Goal: Navigation & Orientation: Understand site structure

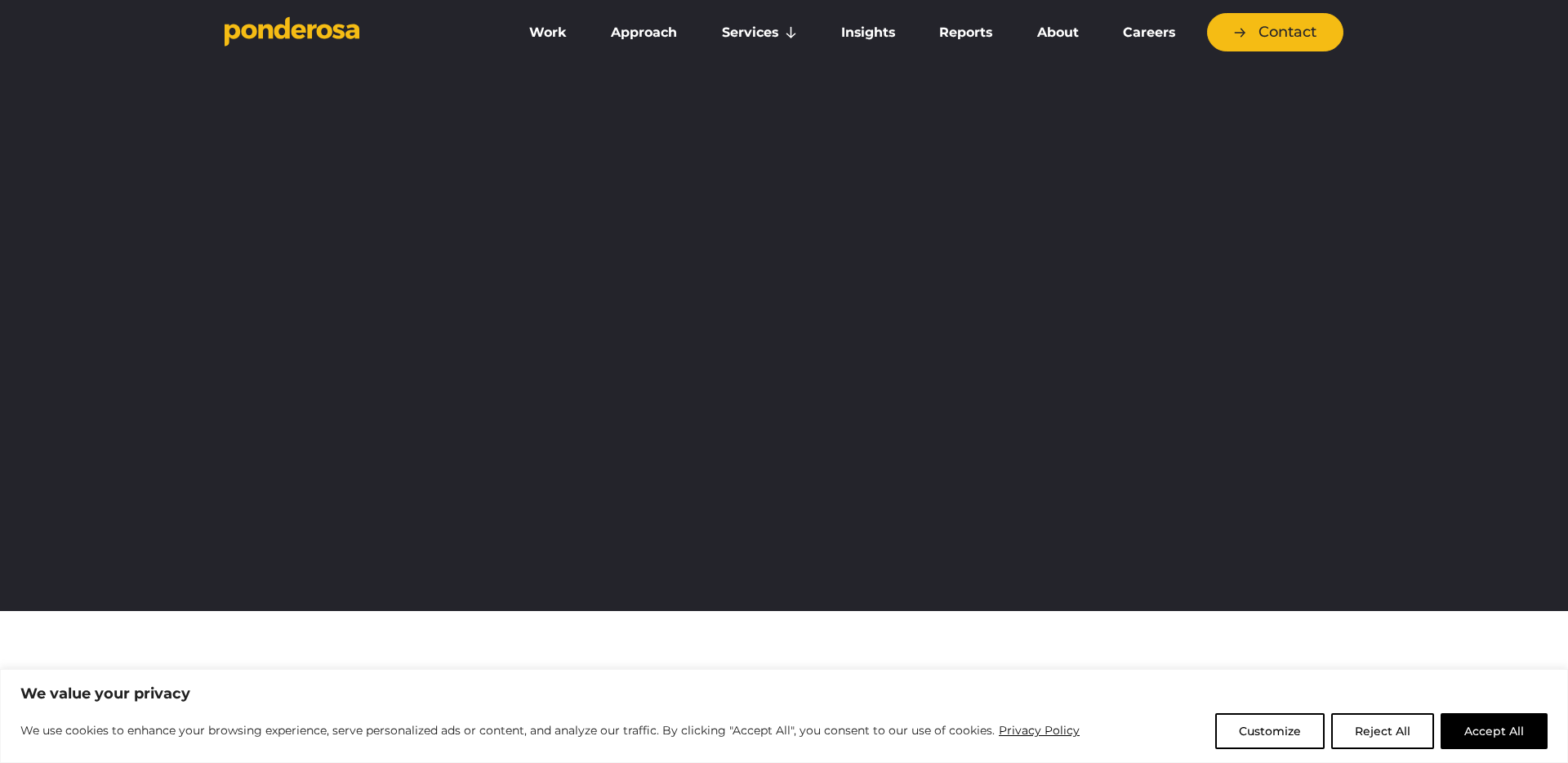
click at [1484, 728] on button "Accept All" at bounding box center [1494, 731] width 107 height 36
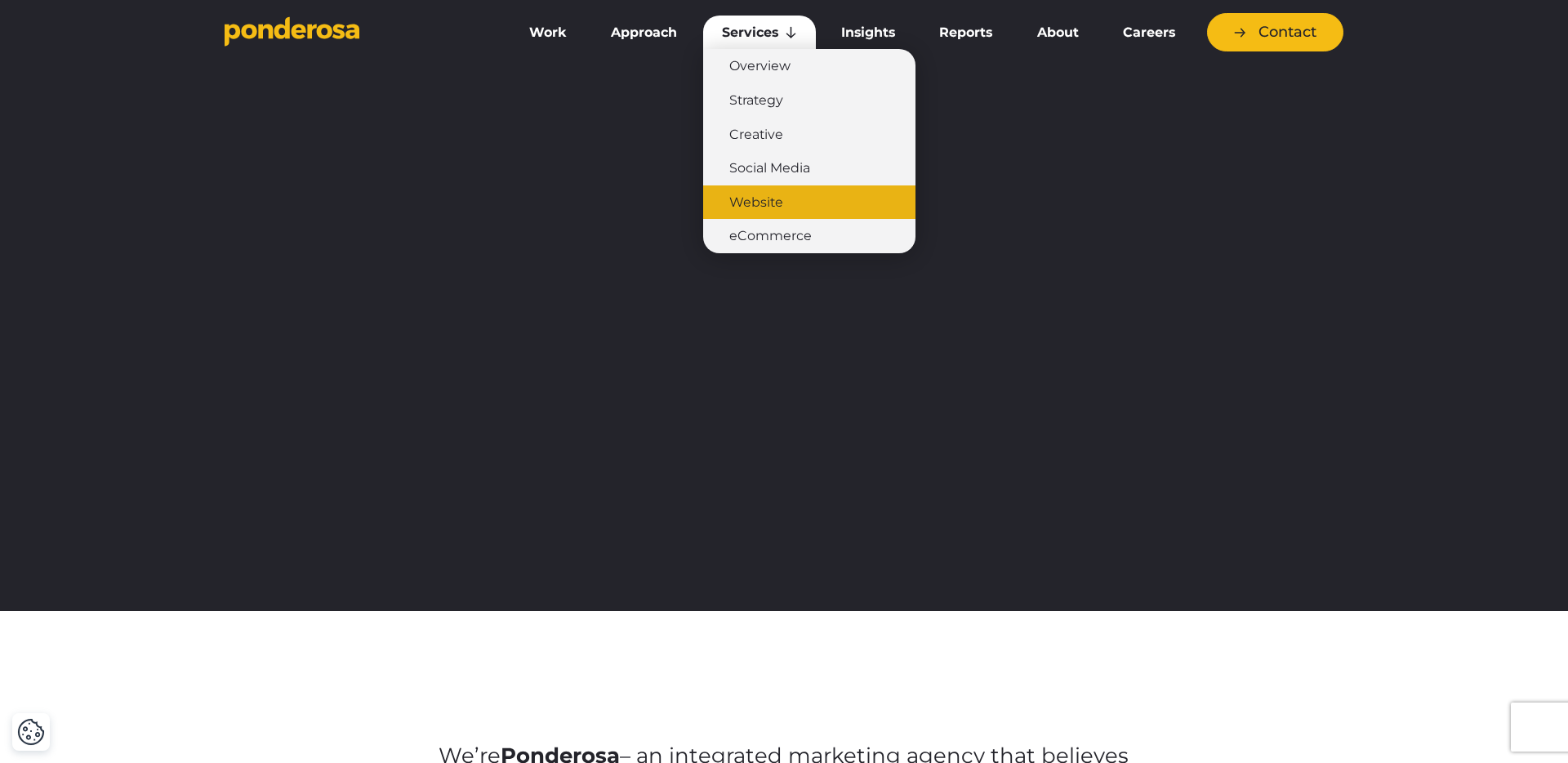
click at [772, 204] on link "Website" at bounding box center [809, 202] width 212 height 35
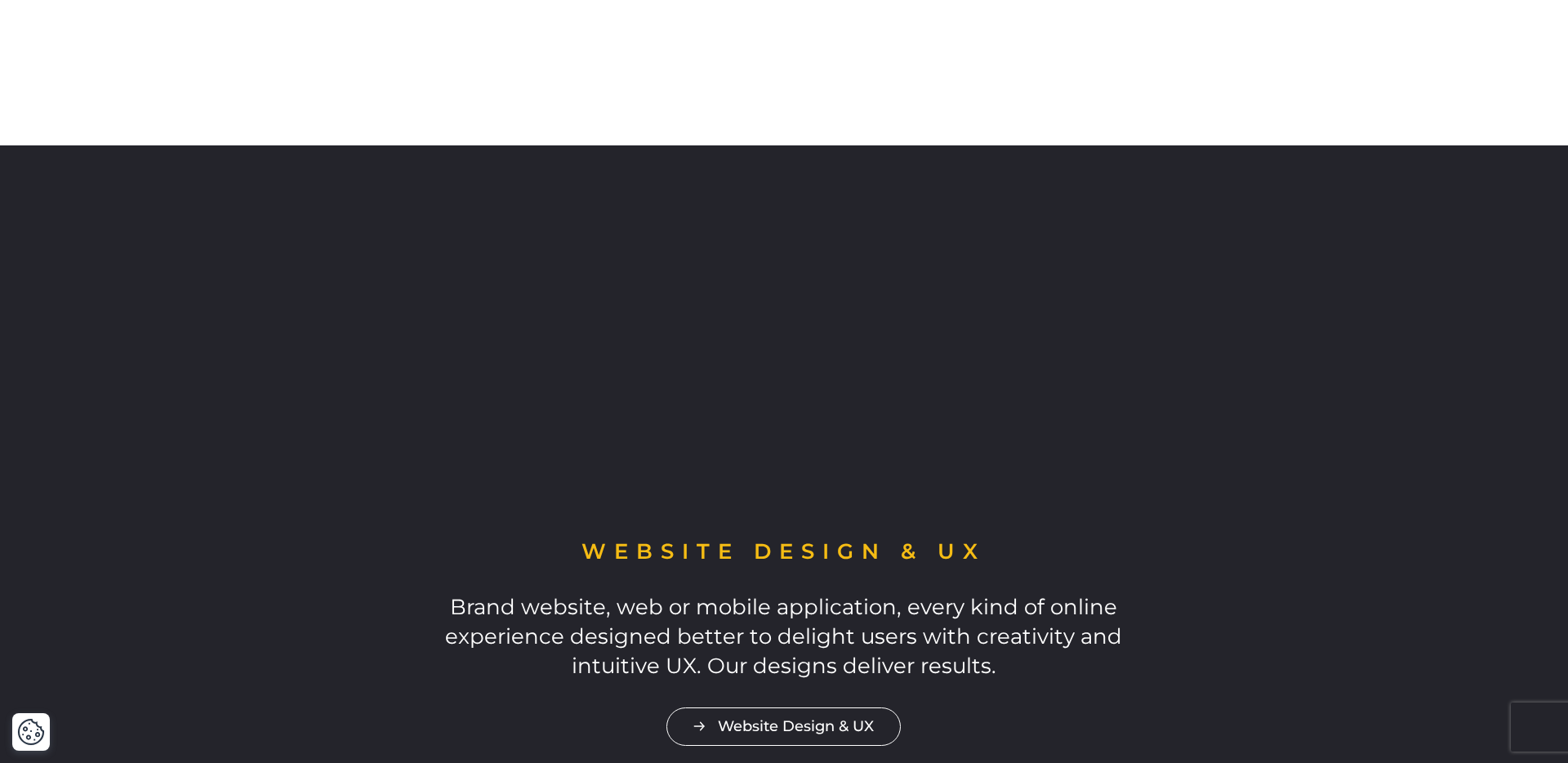
scroll to position [762, 0]
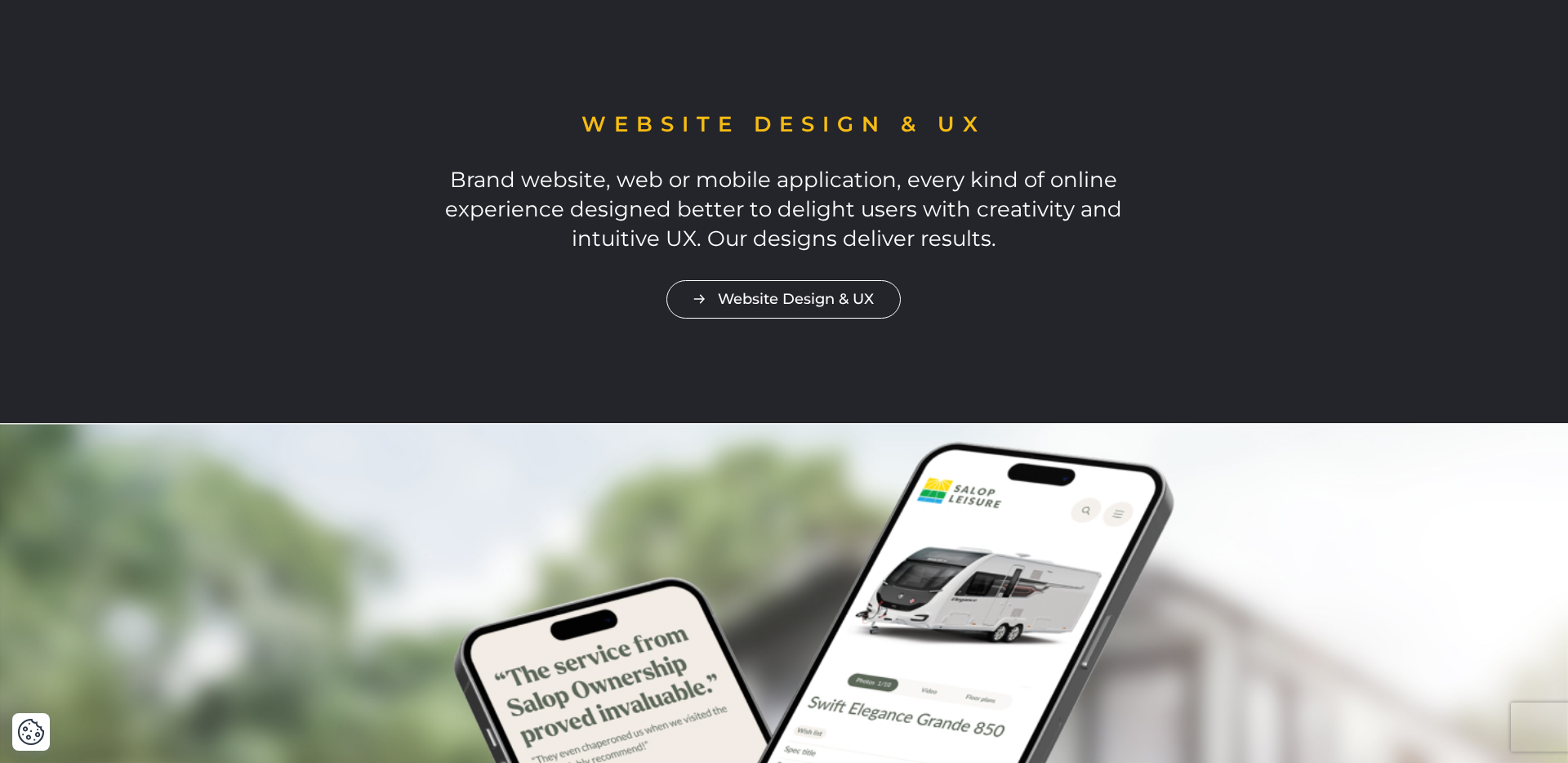
click at [125, 195] on div "Website Design & UX Brand website, web or mobile application, every kind of onl…" at bounding box center [784, 213] width 1568 height 417
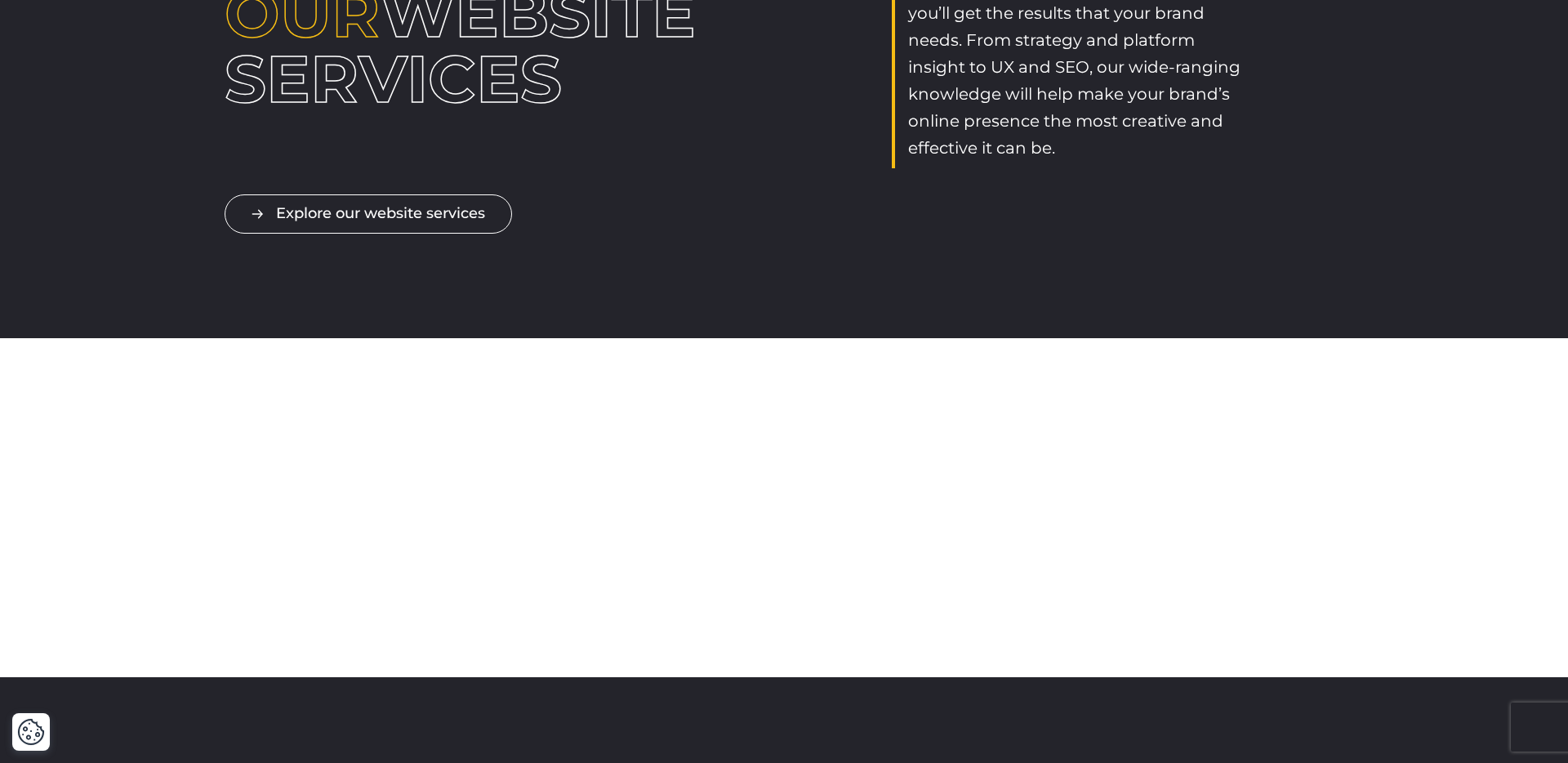
scroll to position [0, 0]
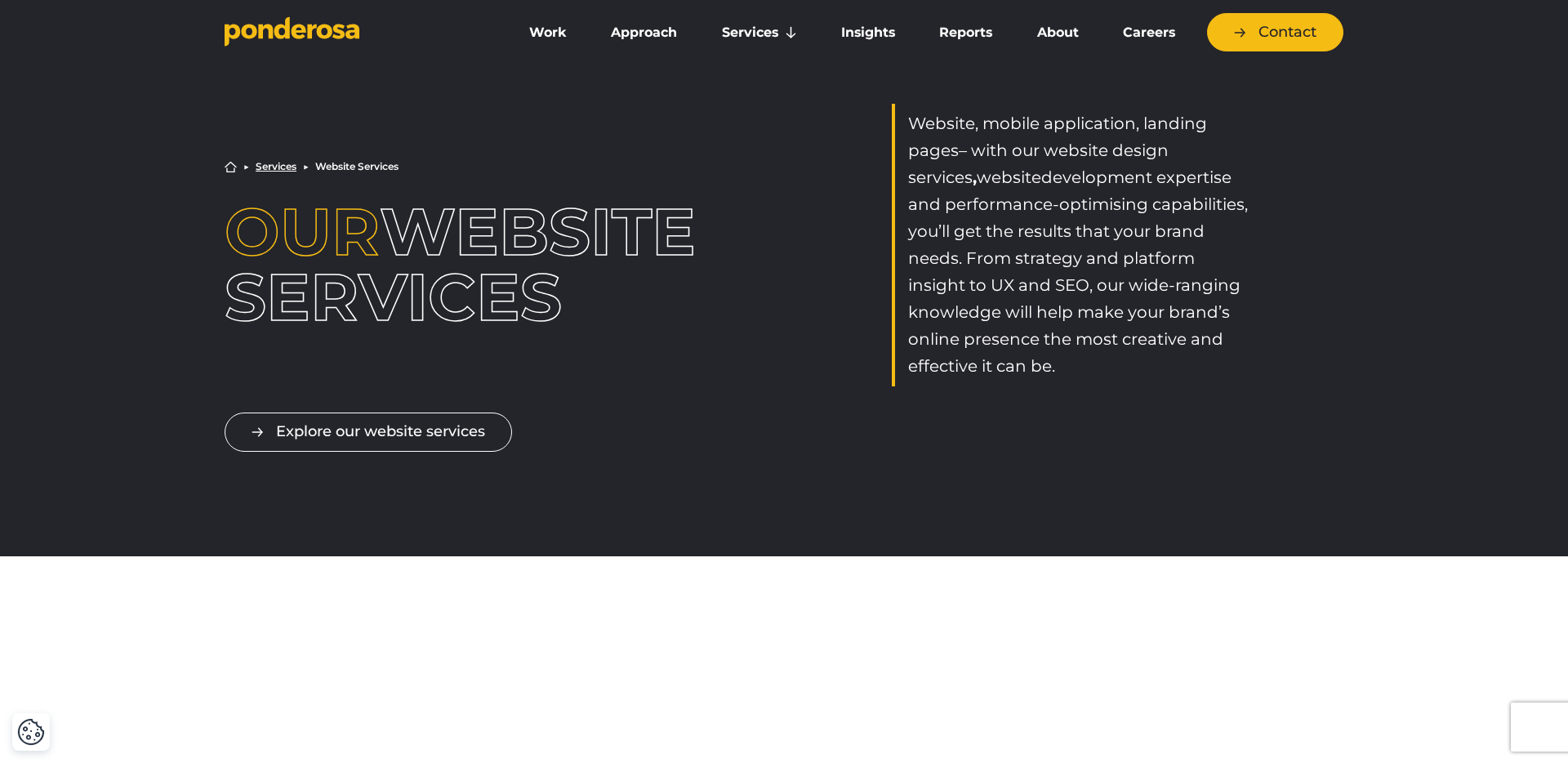
click at [559, 111] on div "Home ▶︎ Services ▶︎ Website Services Our Website Services Website , mobile appl…" at bounding box center [784, 244] width 1143 height 282
click at [1033, 27] on link "About" at bounding box center [1057, 33] width 80 height 35
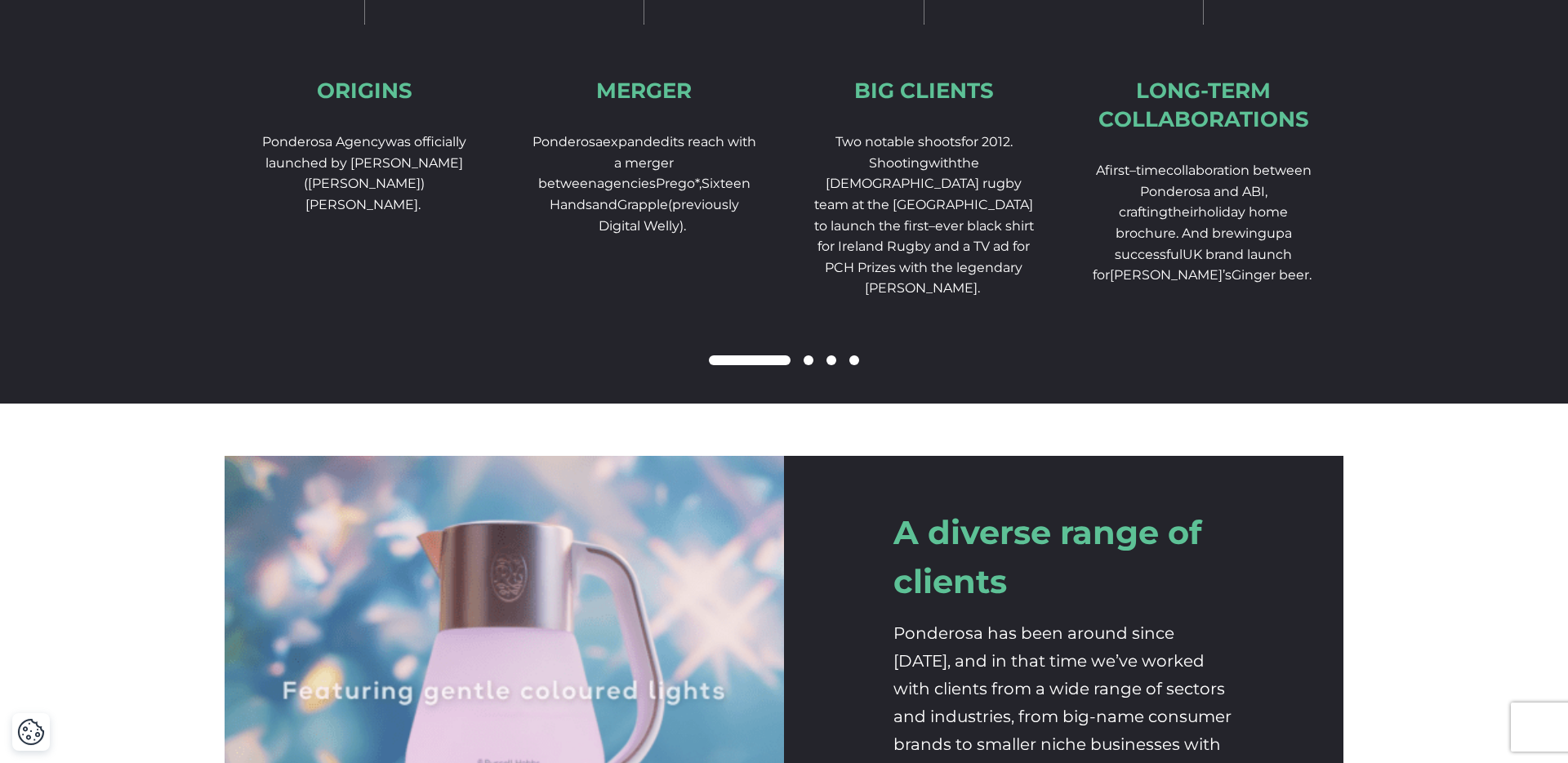
scroll to position [2650, 0]
